Goal: Task Accomplishment & Management: Manage account settings

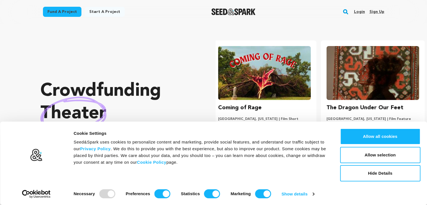
scroll to position [0, 113]
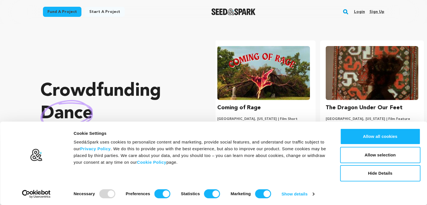
click at [380, 13] on link "Sign up" at bounding box center [376, 11] width 15 height 9
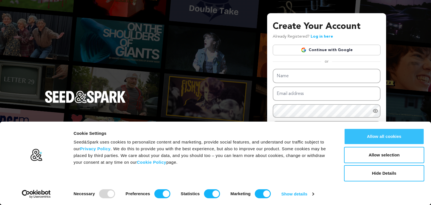
click at [382, 143] on button "Allow all cookies" at bounding box center [384, 136] width 80 height 16
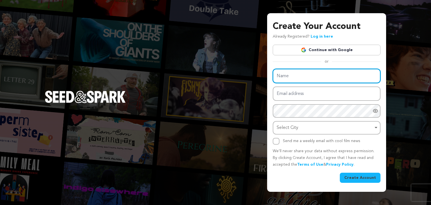
click at [298, 71] on input "Name" at bounding box center [327, 76] width 108 height 14
type input "Vision India Tour"
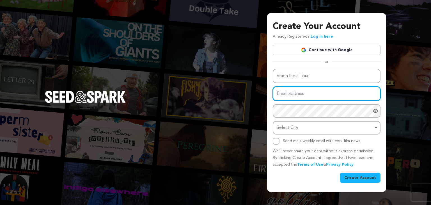
click at [309, 92] on input "Email address" at bounding box center [327, 93] width 108 height 14
type input "visionindiatours@outlook.com"
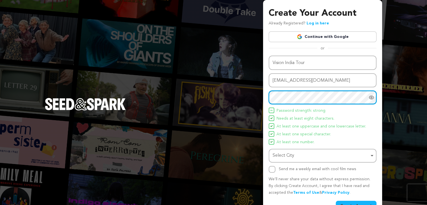
click at [305, 155] on div "Select City Remove item" at bounding box center [321, 156] width 97 height 8
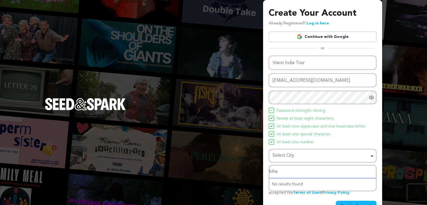
type input "bihar"
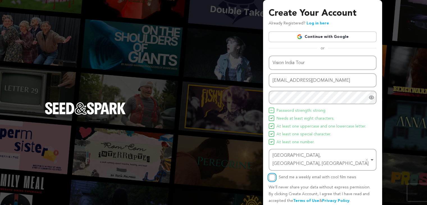
click at [269, 174] on input "Send me a weekly email with cool film news" at bounding box center [272, 177] width 7 height 7
checkbox input "true"
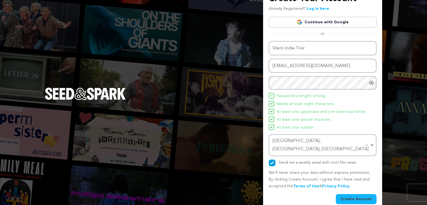
click at [348, 194] on button "Create Account" at bounding box center [356, 199] width 41 height 10
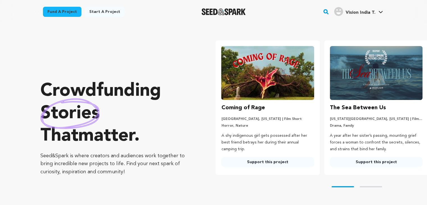
click at [368, 15] on span "Vision India T." at bounding box center [360, 12] width 30 height 4
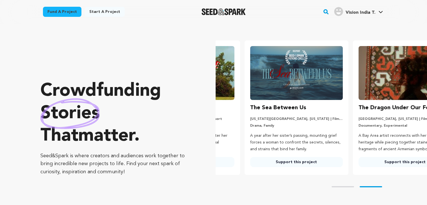
scroll to position [0, 112]
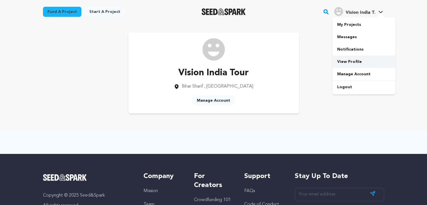
click at [353, 62] on link "View Profile" at bounding box center [363, 62] width 63 height 12
click at [353, 71] on link "Manage Account" at bounding box center [363, 74] width 63 height 12
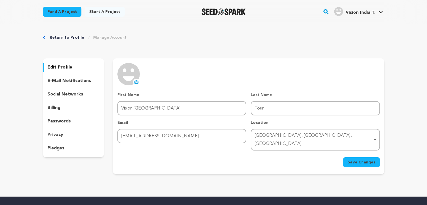
click at [135, 80] on icon at bounding box center [136, 82] width 4 height 4
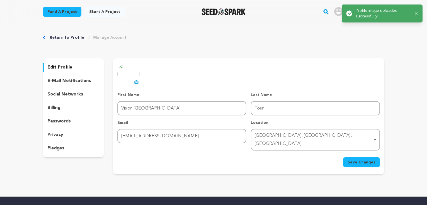
click at [300, 136] on div "[GEOGRAPHIC_DATA], [GEOGRAPHIC_DATA], [GEOGRAPHIC_DATA] Remove item" at bounding box center [314, 140] width 118 height 16
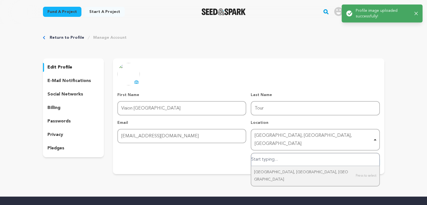
click at [300, 136] on div "[GEOGRAPHIC_DATA], [GEOGRAPHIC_DATA], [GEOGRAPHIC_DATA] Remove item" at bounding box center [314, 140] width 118 height 16
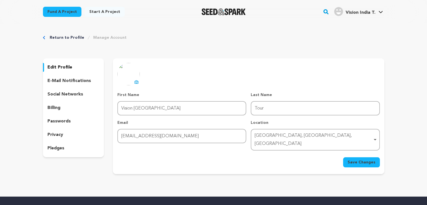
click at [322, 138] on div "Bihar Sharif, Bihar, India Remove item" at bounding box center [314, 140] width 118 height 16
type input "bodhga"
click at [356, 159] on span "Save Changes" at bounding box center [361, 162] width 28 height 6
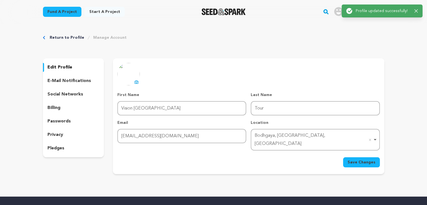
click at [340, 13] on div "Success: Info: Warning: Error: Profile updated successfully! Close notification" at bounding box center [382, 11] width 90 height 22
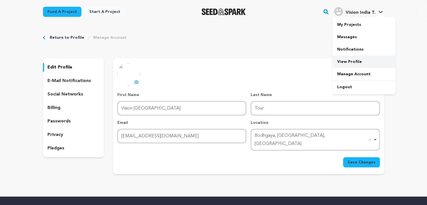
click at [358, 63] on link "View Profile" at bounding box center [363, 62] width 63 height 12
